Goal: Task Accomplishment & Management: Manage account settings

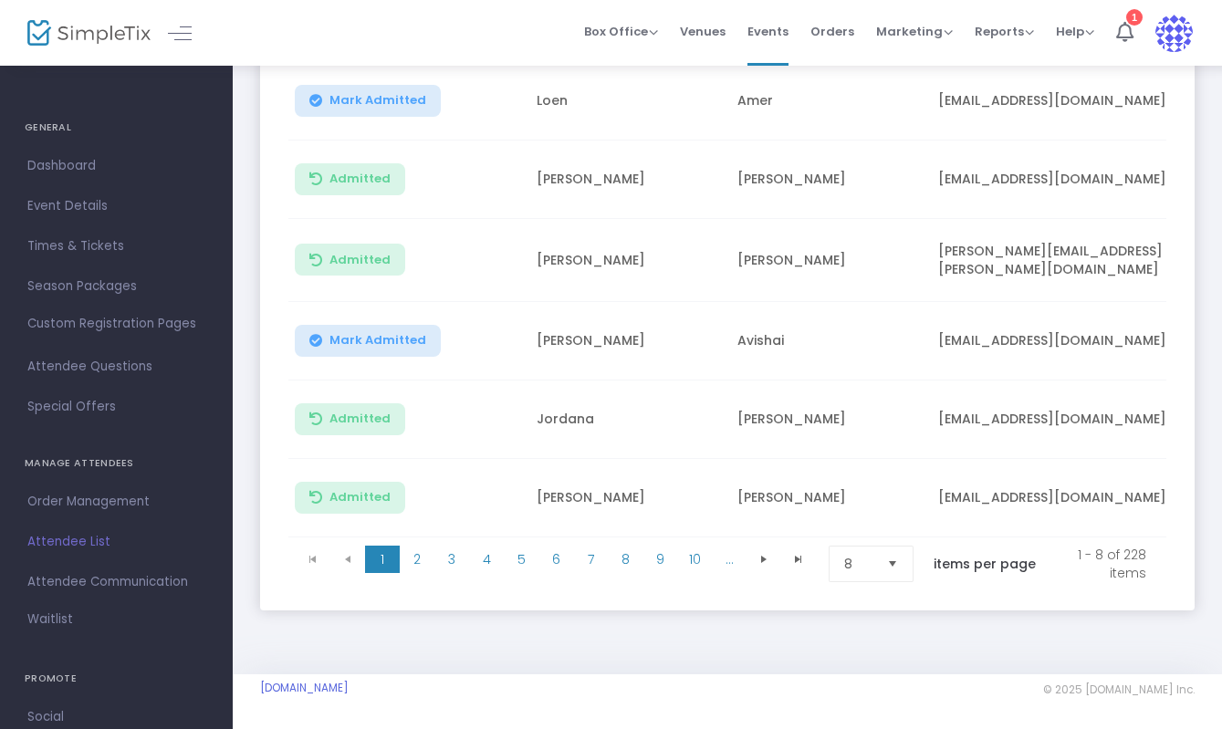
scroll to position [464, 0]
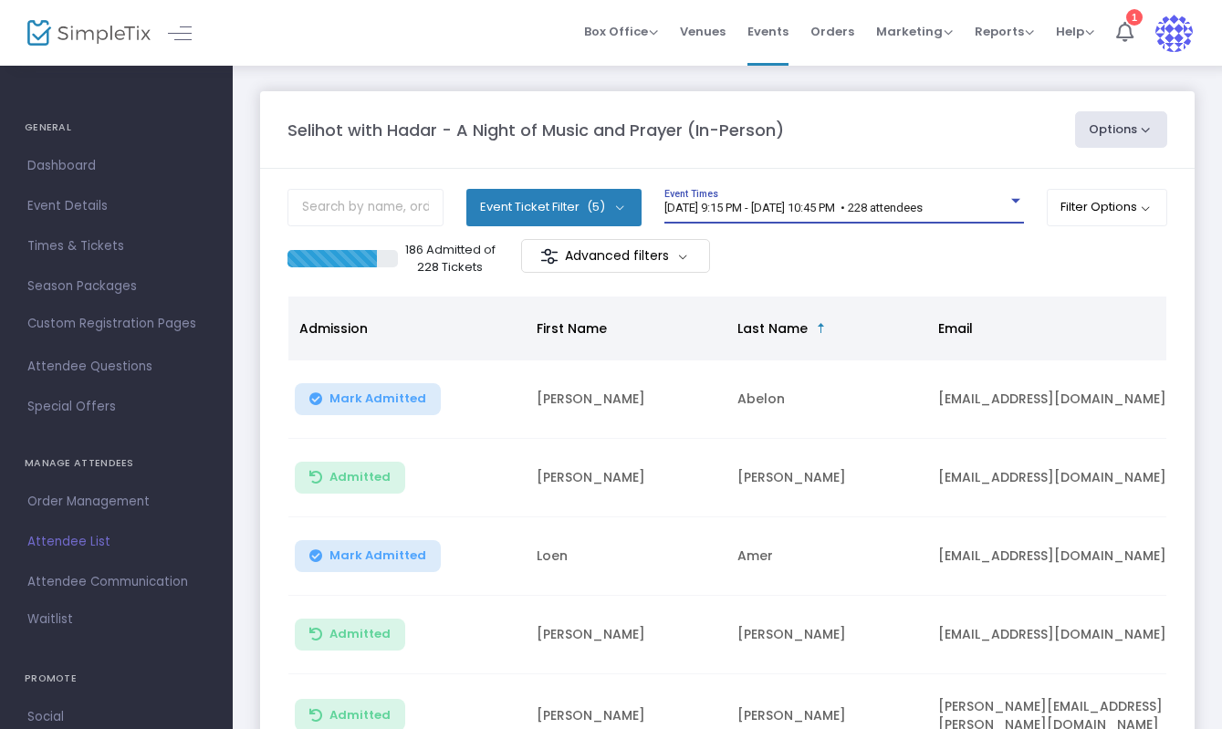
click at [749, 209] on span "[DATE] 9:15 PM - [DATE] 10:45 PM • 228 attendees" at bounding box center [793, 208] width 258 height 14
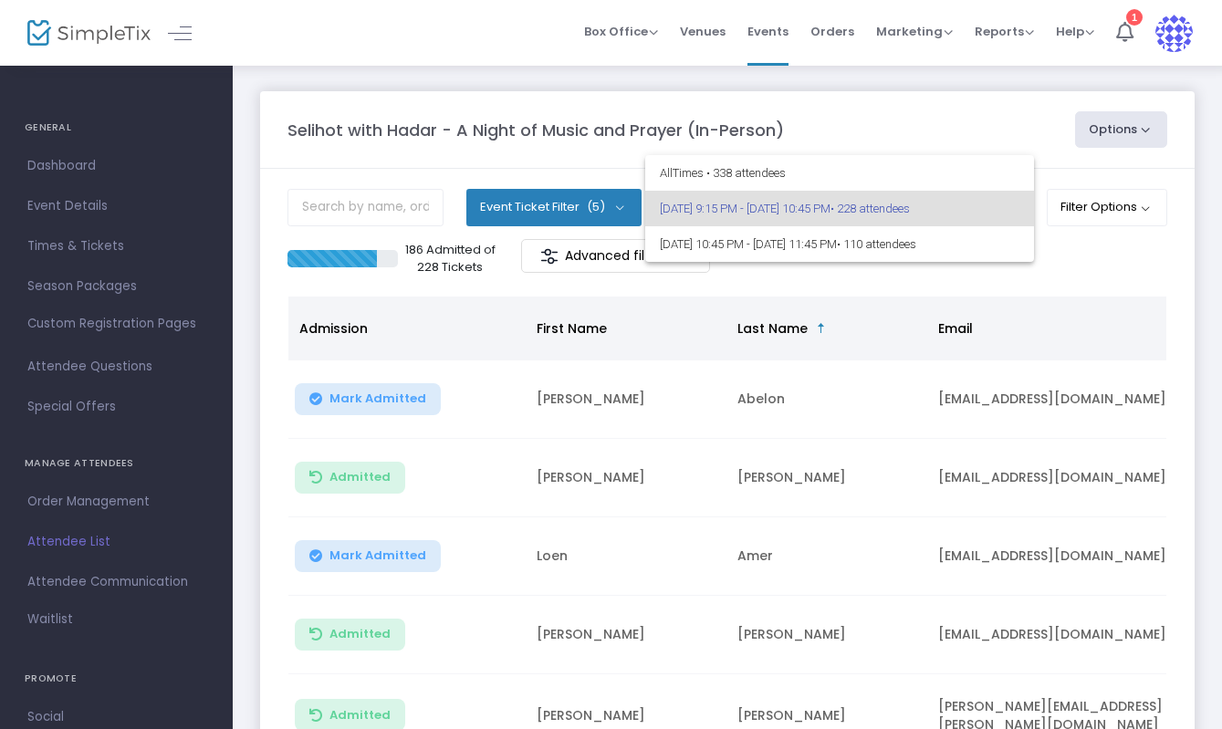
click at [502, 203] on div at bounding box center [611, 364] width 1222 height 729
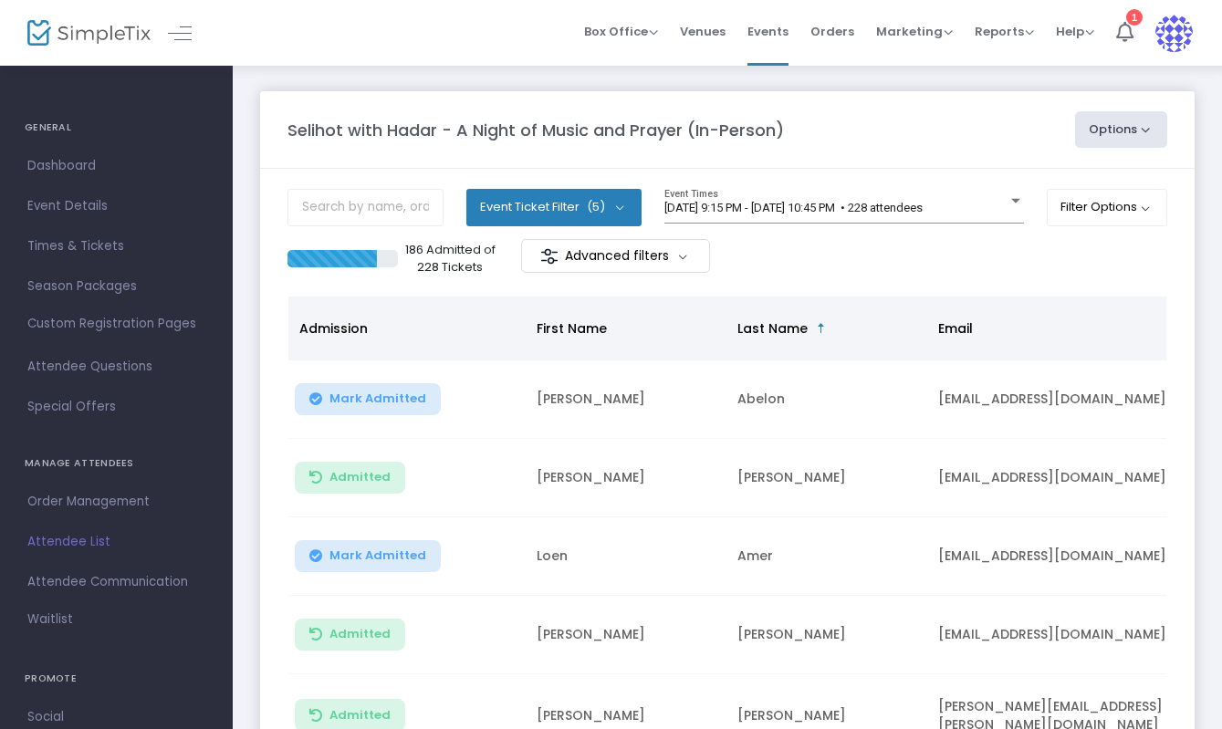
click at [575, 216] on button "Event Ticket Filter (5)" at bounding box center [553, 207] width 175 height 37
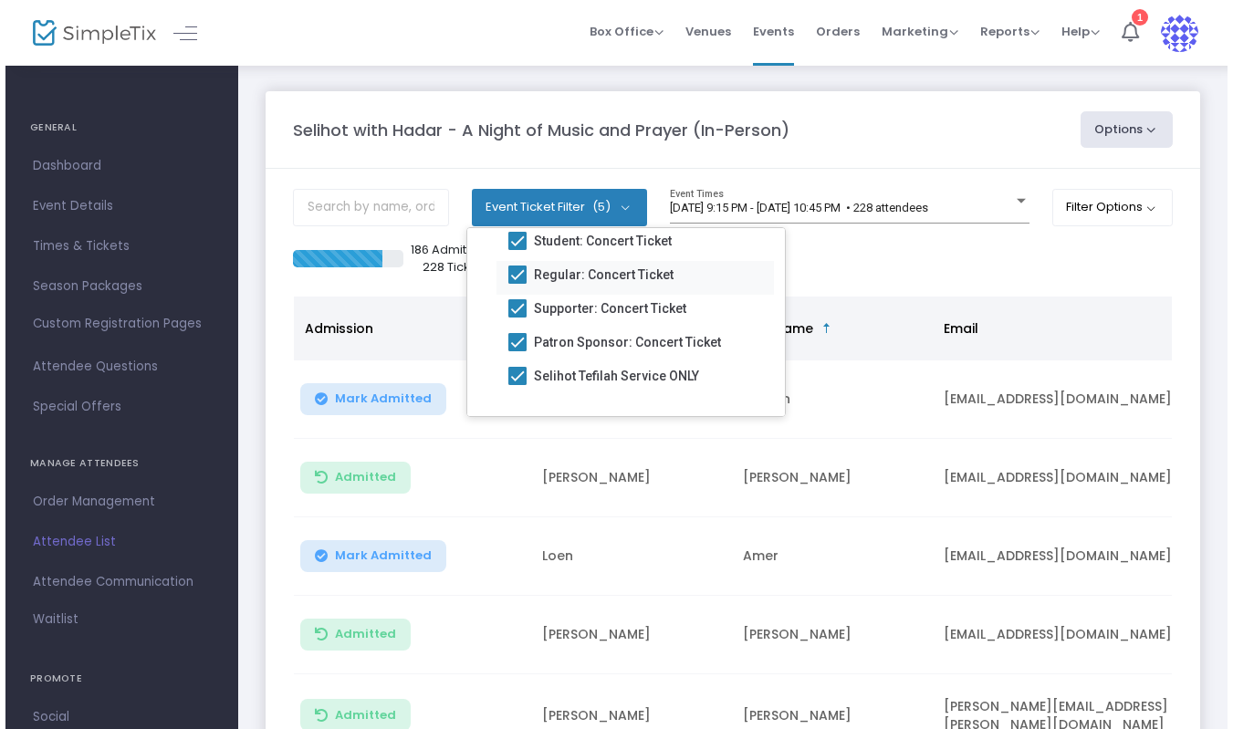
scroll to position [61, 0]
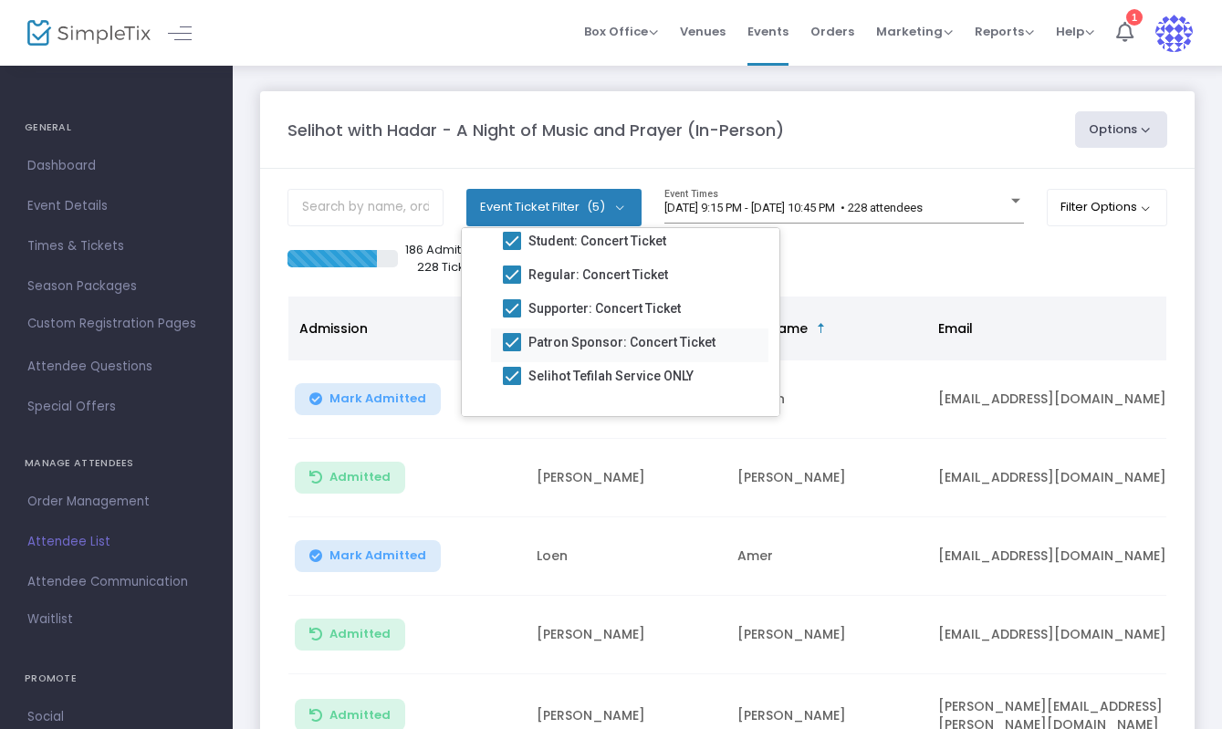
click at [512, 333] on span at bounding box center [512, 342] width 18 height 18
click at [512, 351] on input "Patron Sponsor: Concert Ticket" at bounding box center [511, 351] width 1 height 1
checkbox input "false"
click at [512, 304] on span at bounding box center [512, 308] width 18 height 18
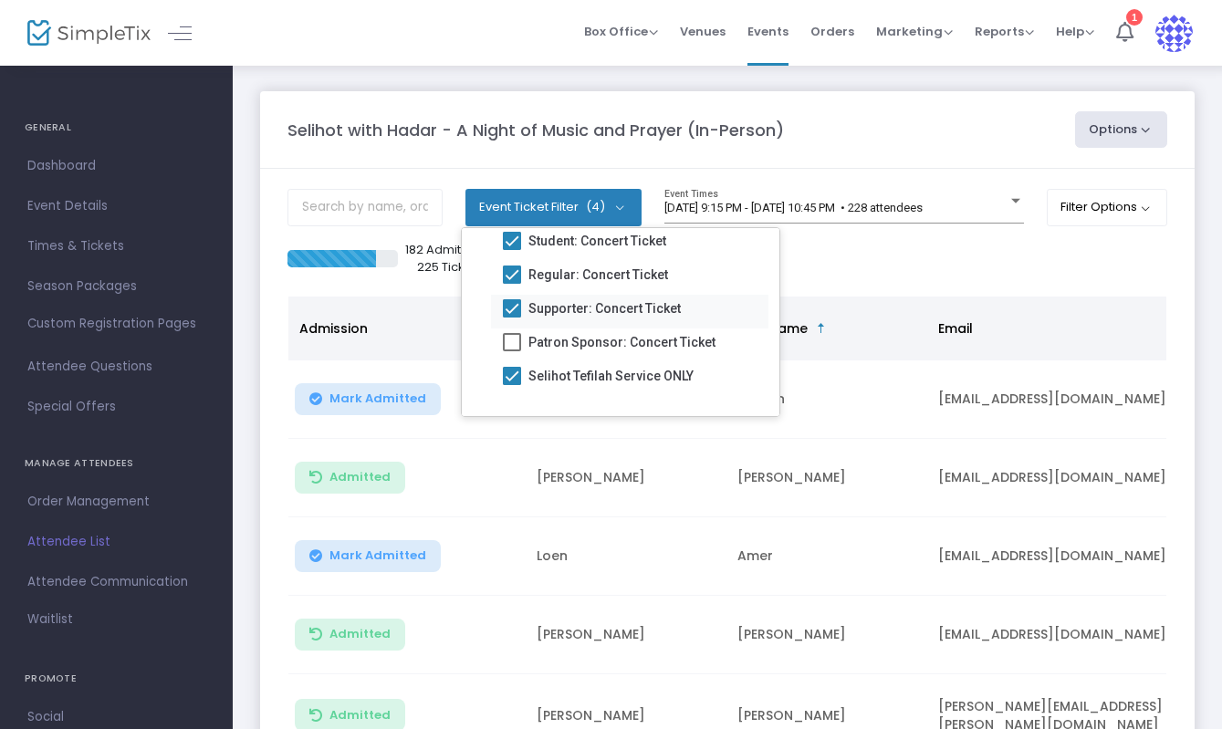
click at [512, 318] on input "Supporter: Concert Ticket" at bounding box center [511, 318] width 1 height 1
checkbox input "false"
click at [511, 272] on span at bounding box center [512, 275] width 18 height 18
click at [511, 284] on input "Regular: Concert Ticket" at bounding box center [511, 284] width 1 height 1
checkbox input "false"
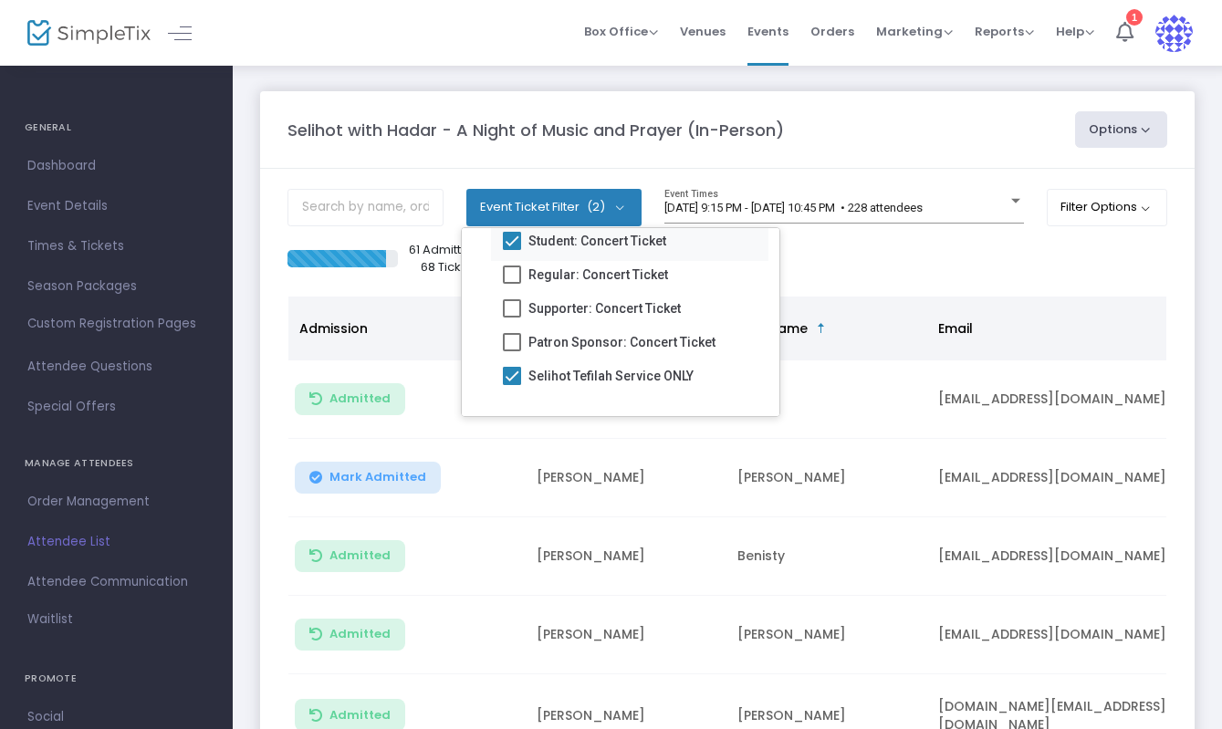
click at [515, 242] on span at bounding box center [512, 241] width 18 height 18
click at [512, 250] on input "Student: Concert Ticket" at bounding box center [511, 250] width 1 height 1
checkbox input "false"
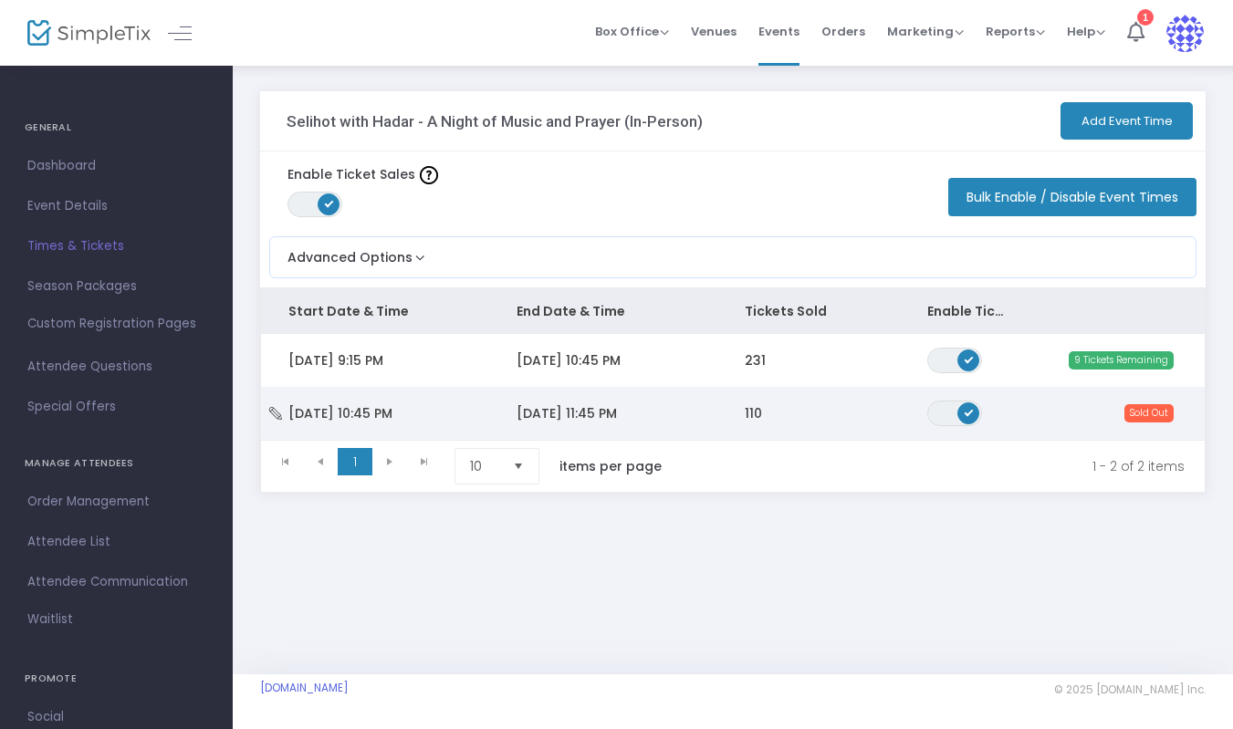
click at [671, 416] on td "9/13/2025 11:45 PM" at bounding box center [603, 413] width 228 height 53
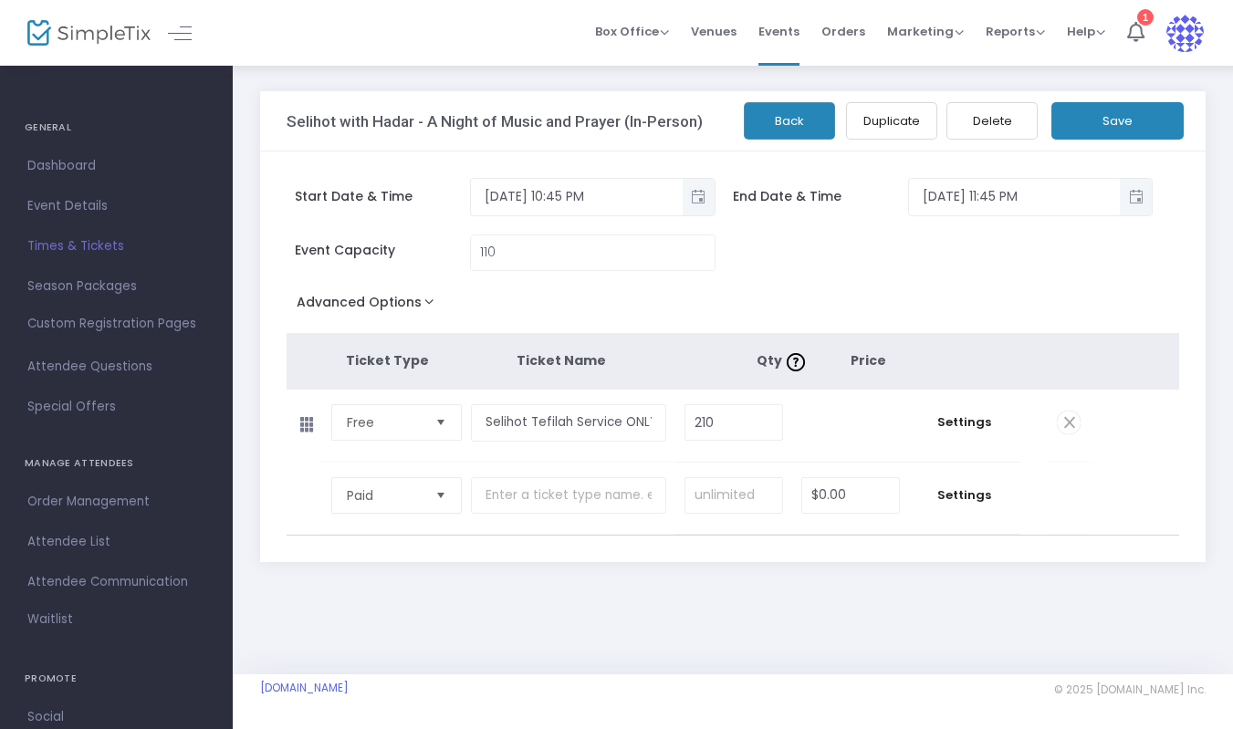
click at [1101, 124] on button "Save" at bounding box center [1117, 120] width 132 height 37
click at [512, 262] on input "110" at bounding box center [592, 252] width 243 height 35
type input "200"
click at [1093, 122] on button "Save" at bounding box center [1117, 120] width 132 height 37
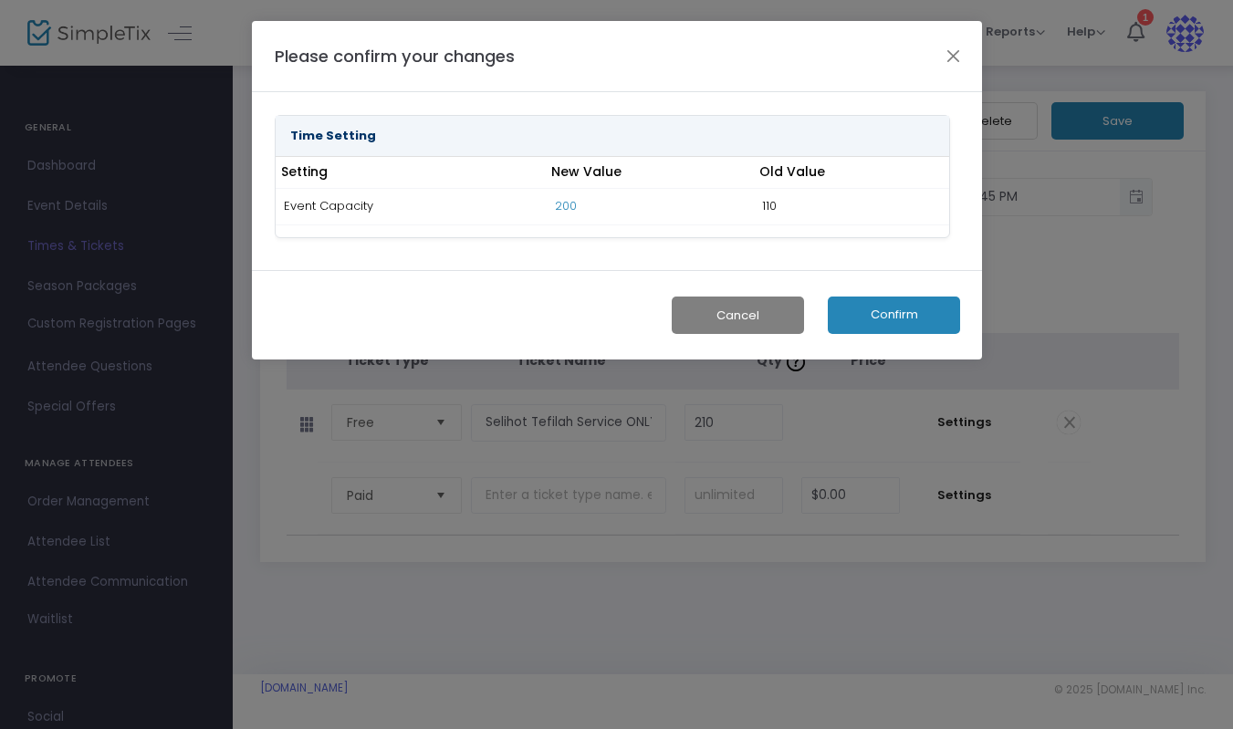
click at [903, 313] on button "Confirm" at bounding box center [894, 315] width 132 height 37
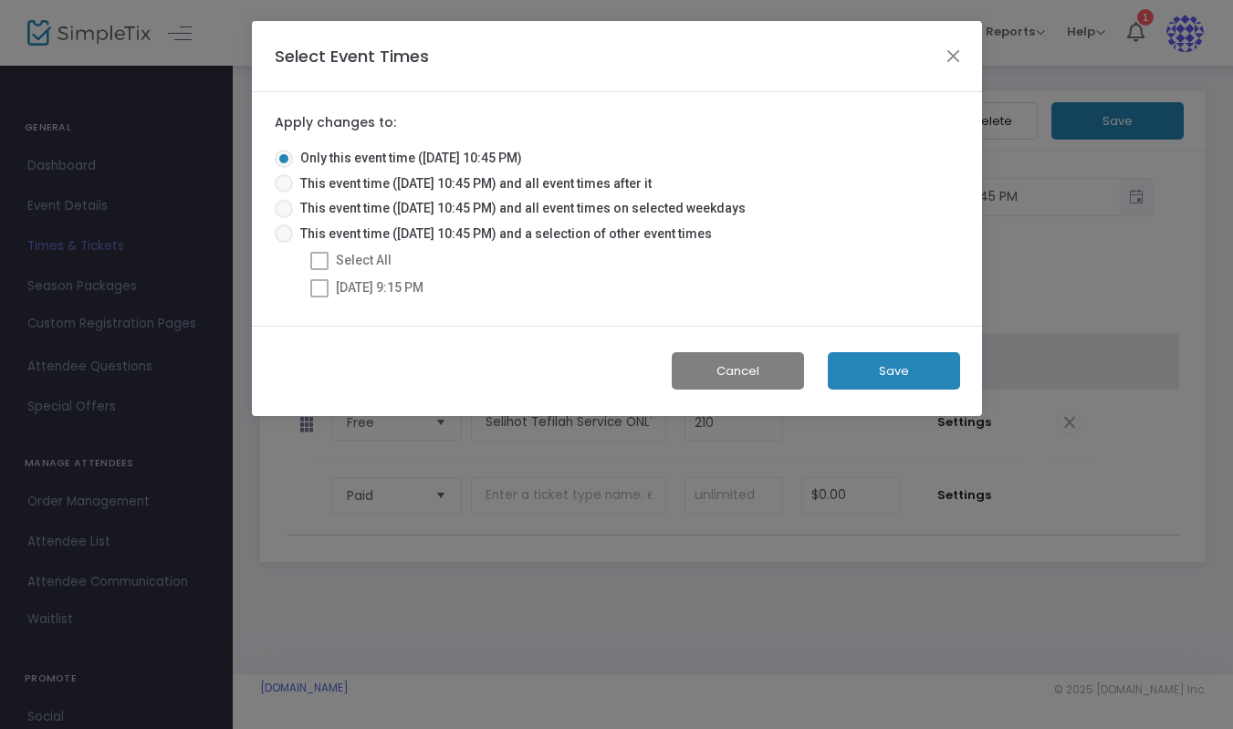
click at [880, 374] on button "Save" at bounding box center [894, 370] width 132 height 37
